Goal: Task Accomplishment & Management: Complete application form

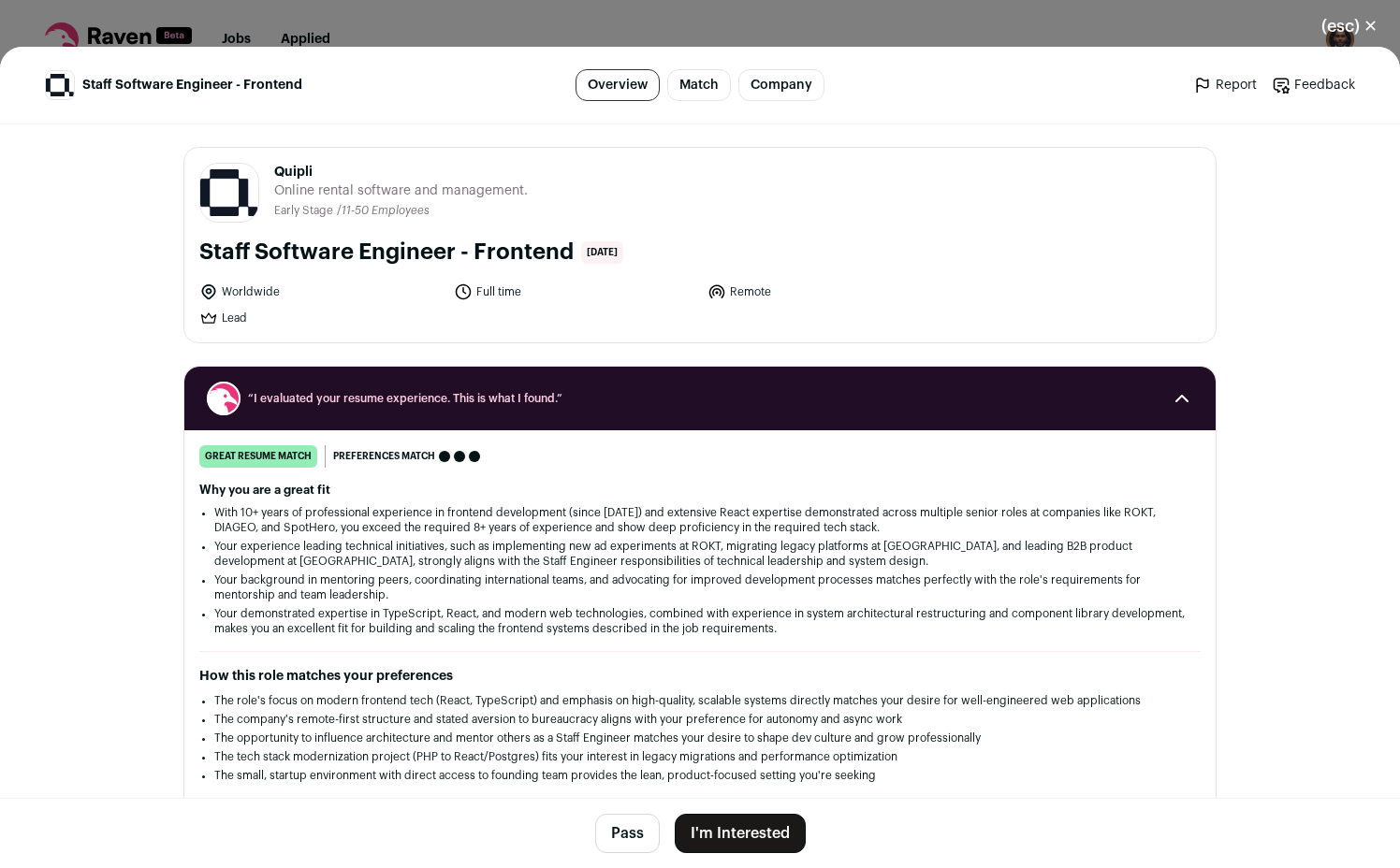
click at [696, 821] on button "I'm Interested" at bounding box center [739, 834] width 131 height 39
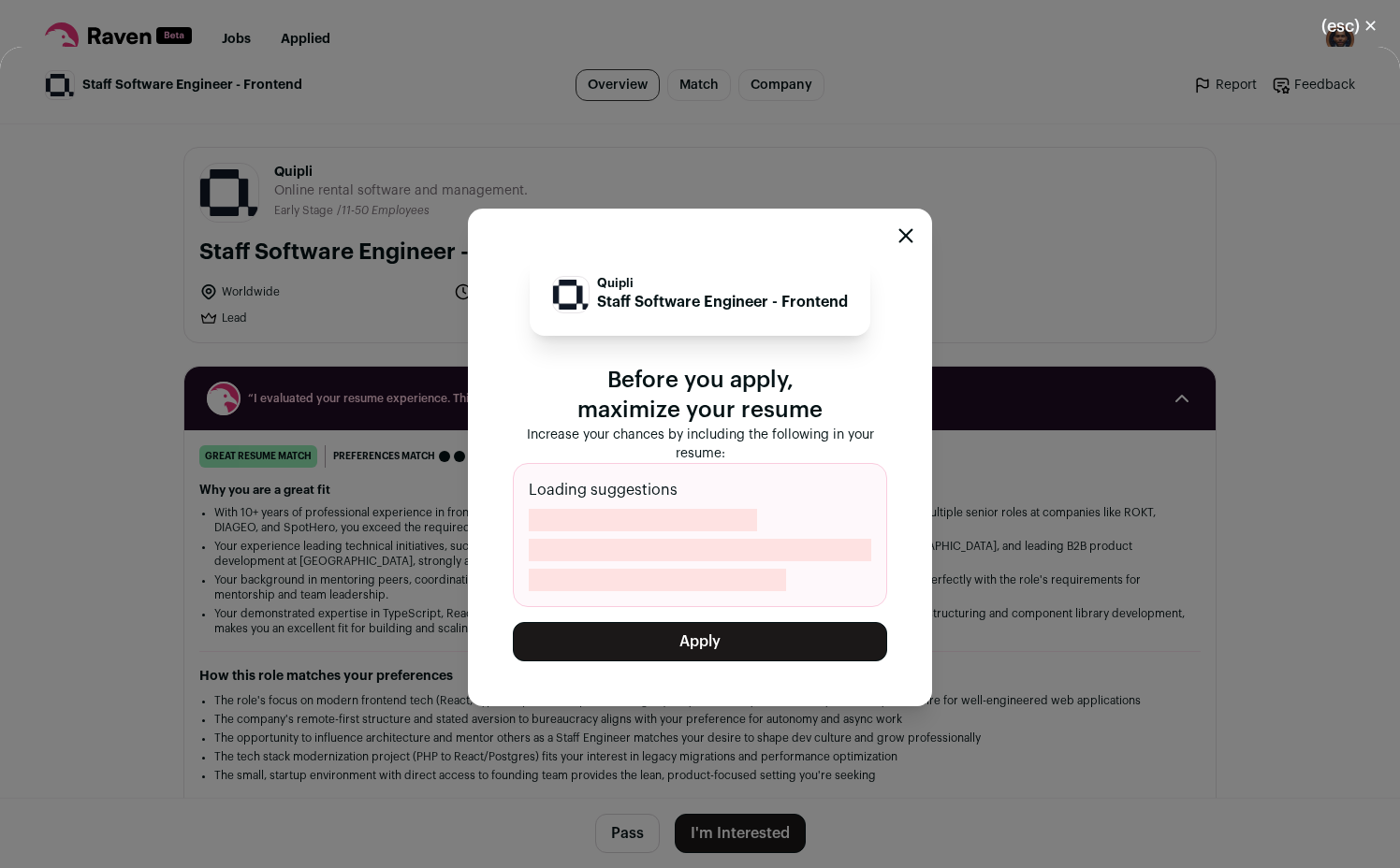
click at [713, 654] on button "Apply" at bounding box center [699, 642] width 374 height 39
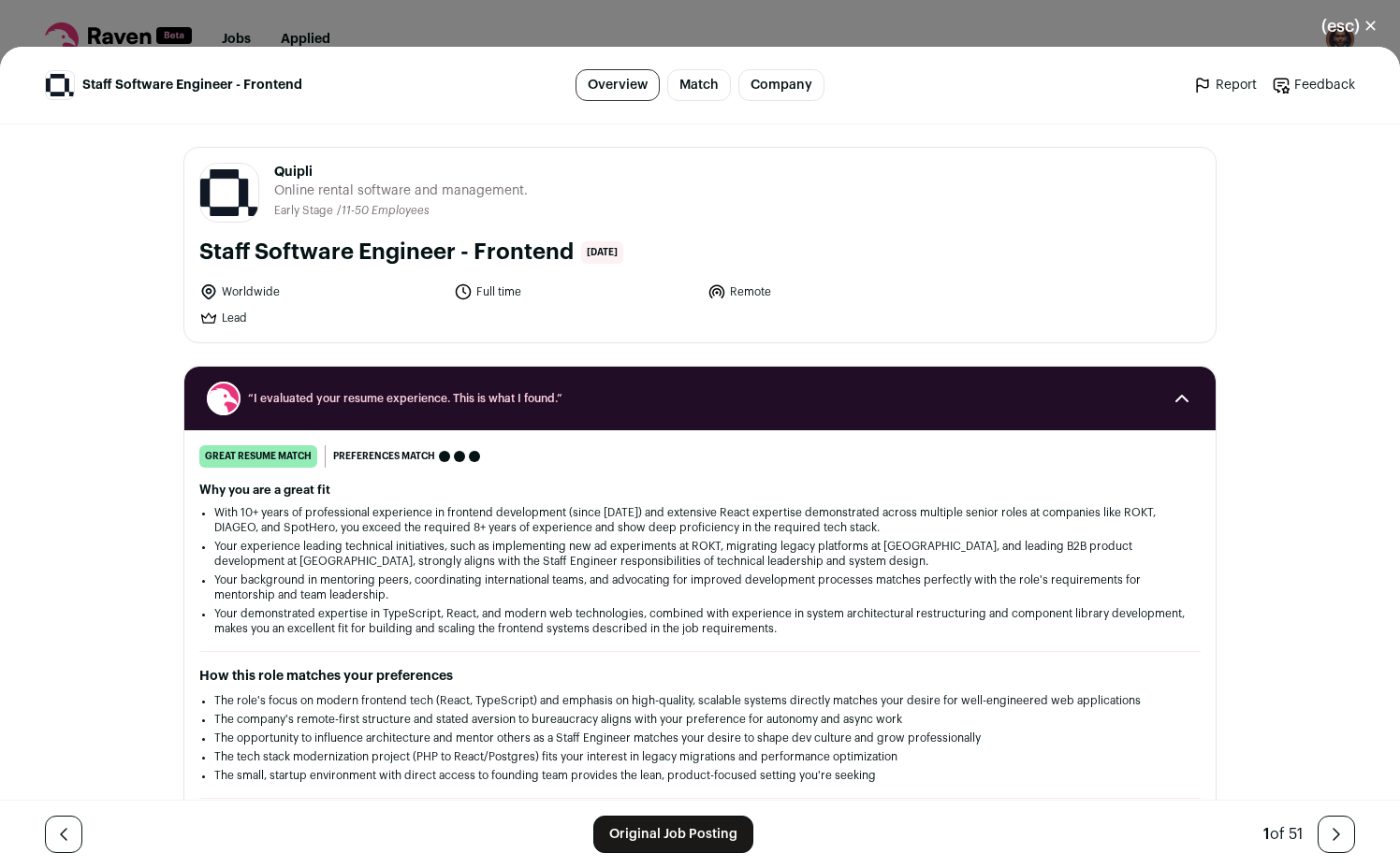
click at [653, 831] on link "Original Job Posting" at bounding box center [673, 835] width 160 height 37
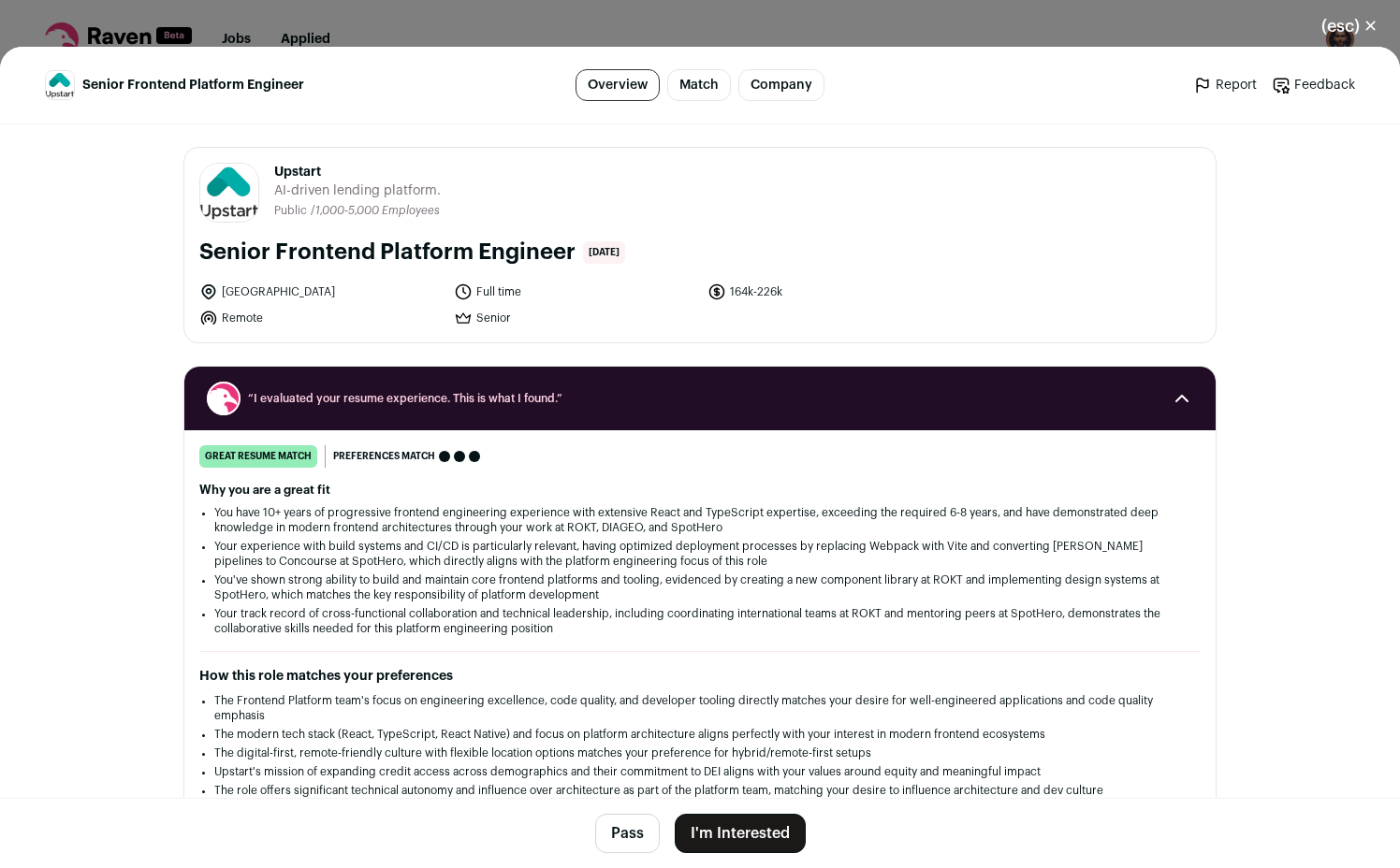
click at [735, 841] on button "I'm Interested" at bounding box center [739, 834] width 131 height 39
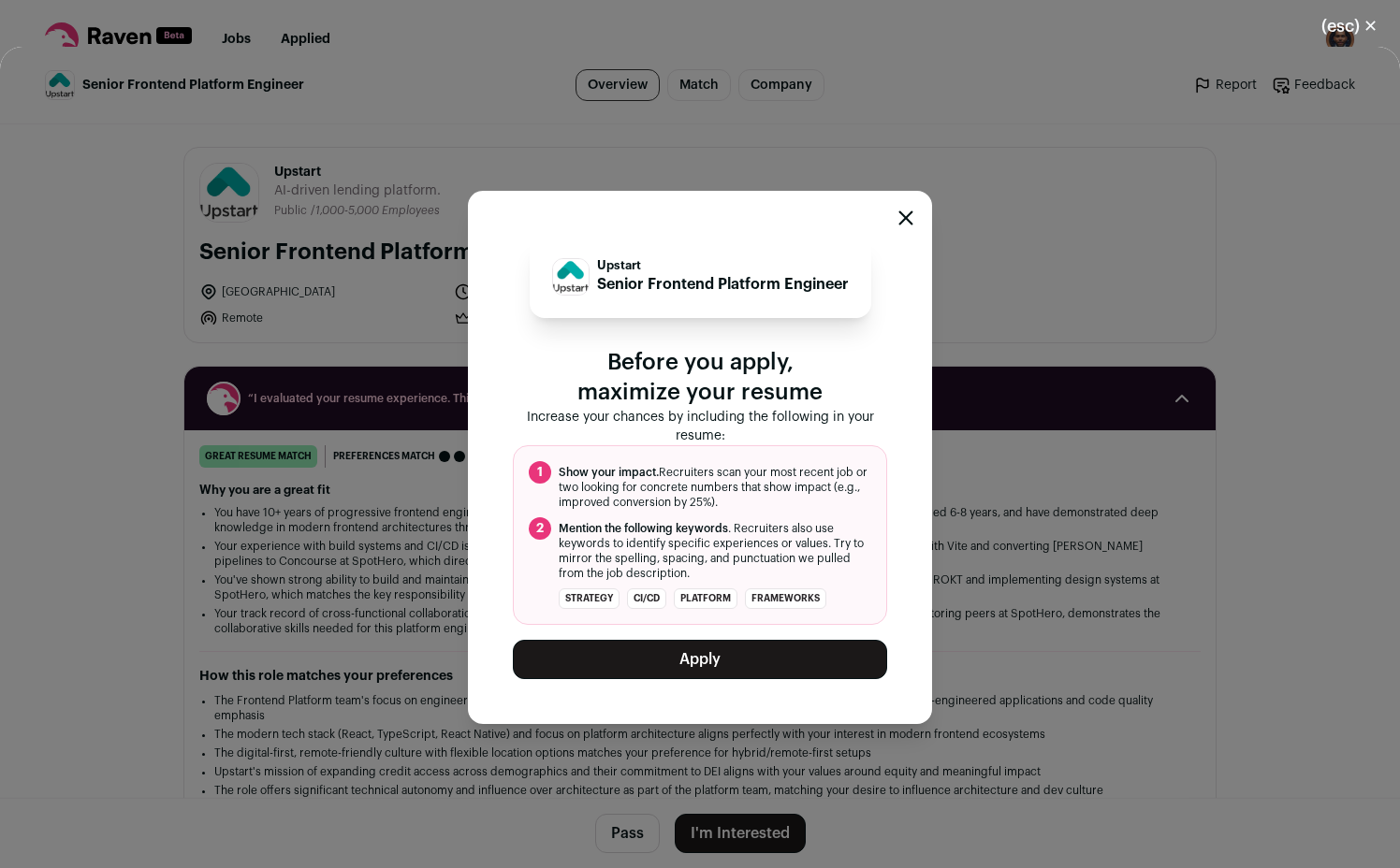
click at [765, 673] on button "Apply" at bounding box center [699, 660] width 374 height 39
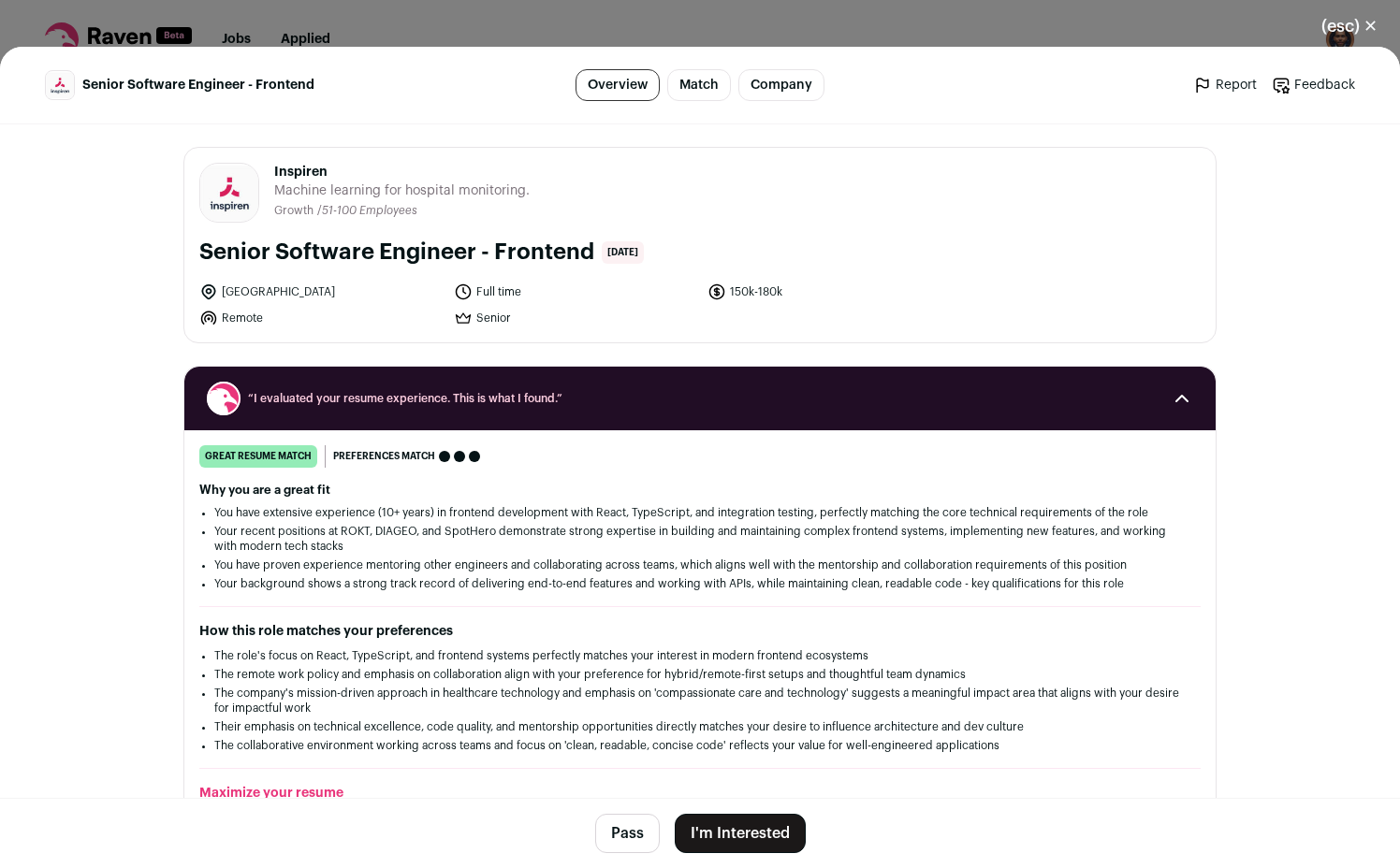
click at [750, 826] on button "I'm Interested" at bounding box center [739, 834] width 131 height 39
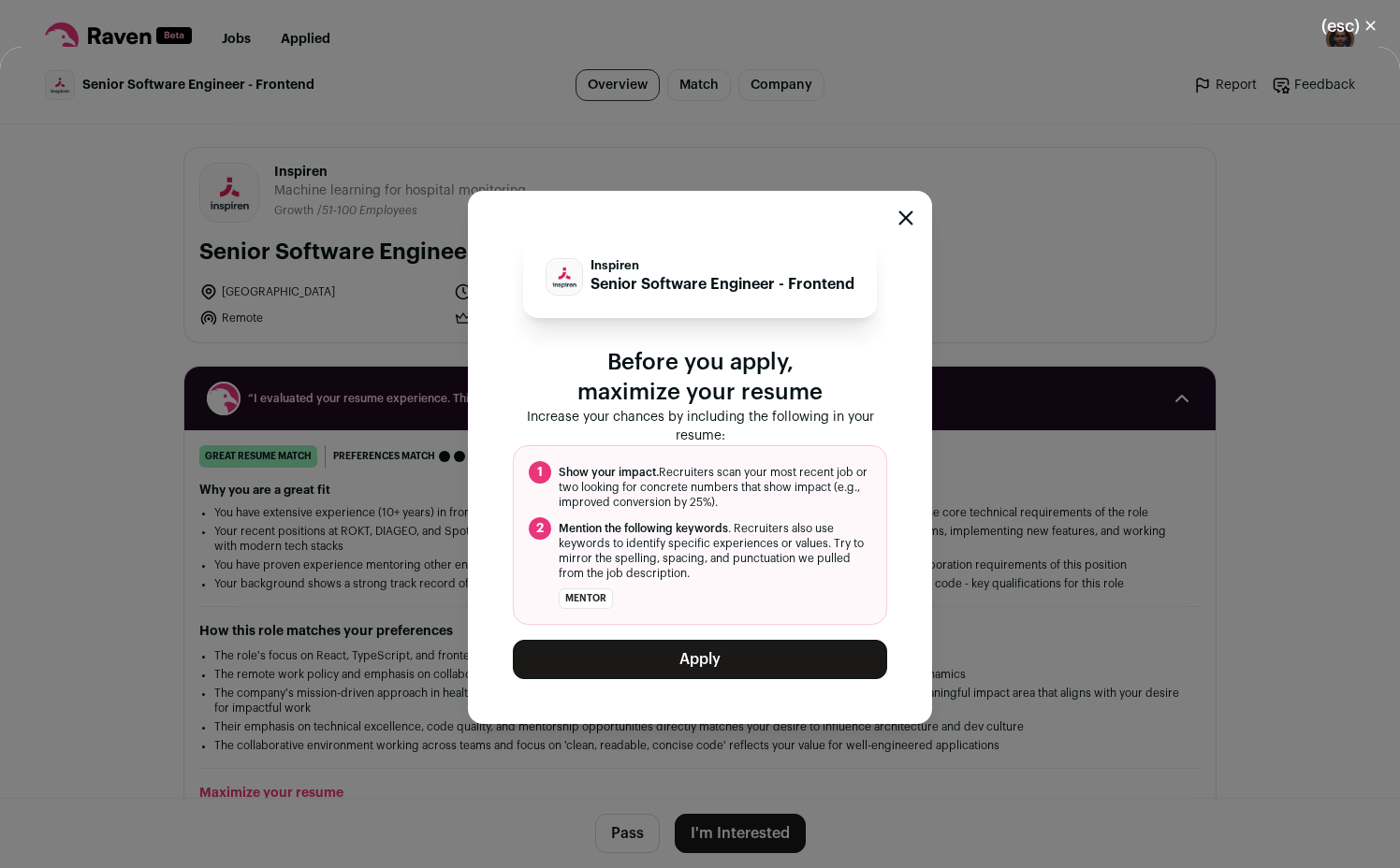
click at [736, 661] on button "Apply" at bounding box center [699, 660] width 374 height 39
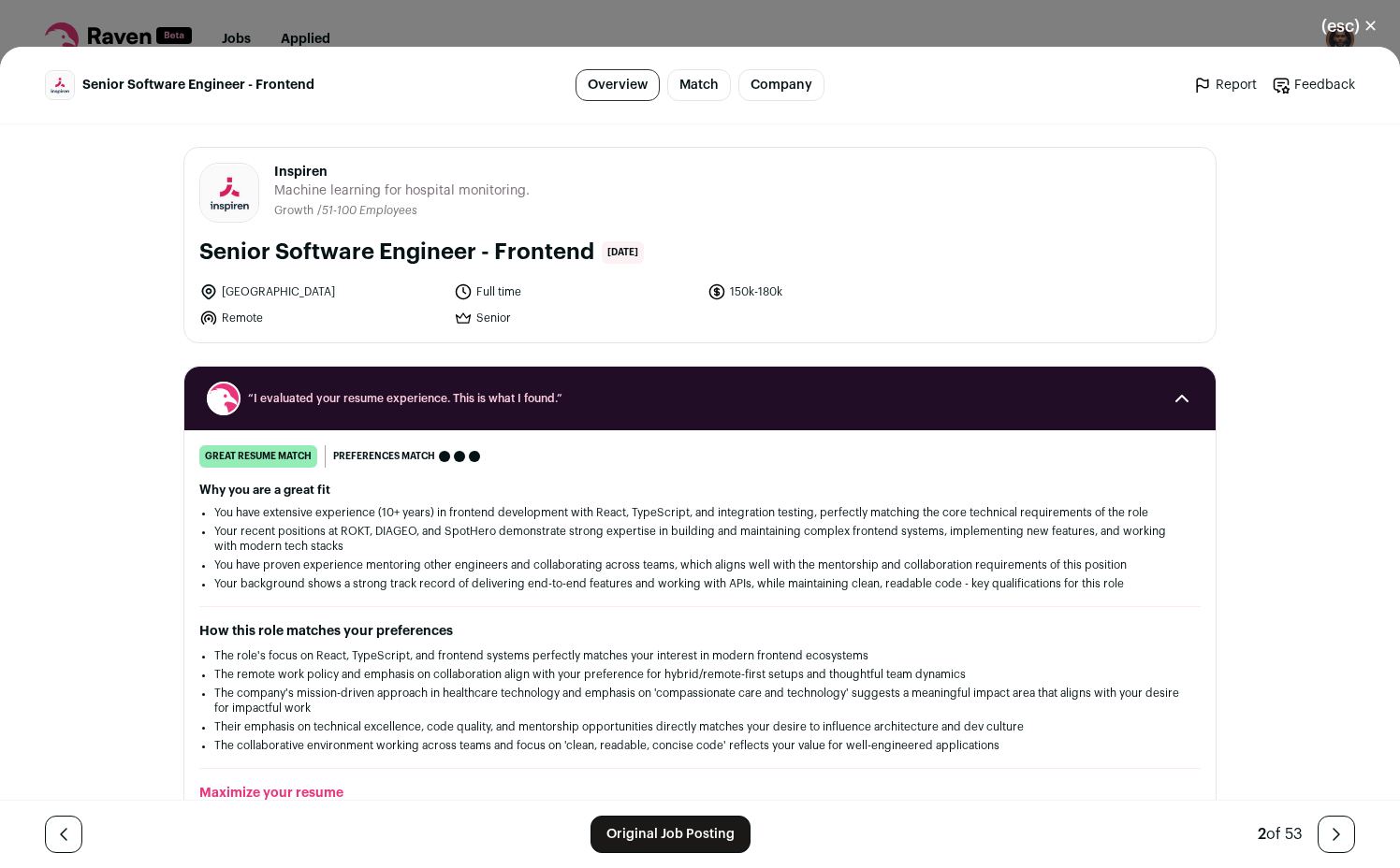
click at [296, 175] on span "Inspiren" at bounding box center [402, 172] width 255 height 19
copy span "Inspiren"
